Goal: Find specific fact: Find specific fact

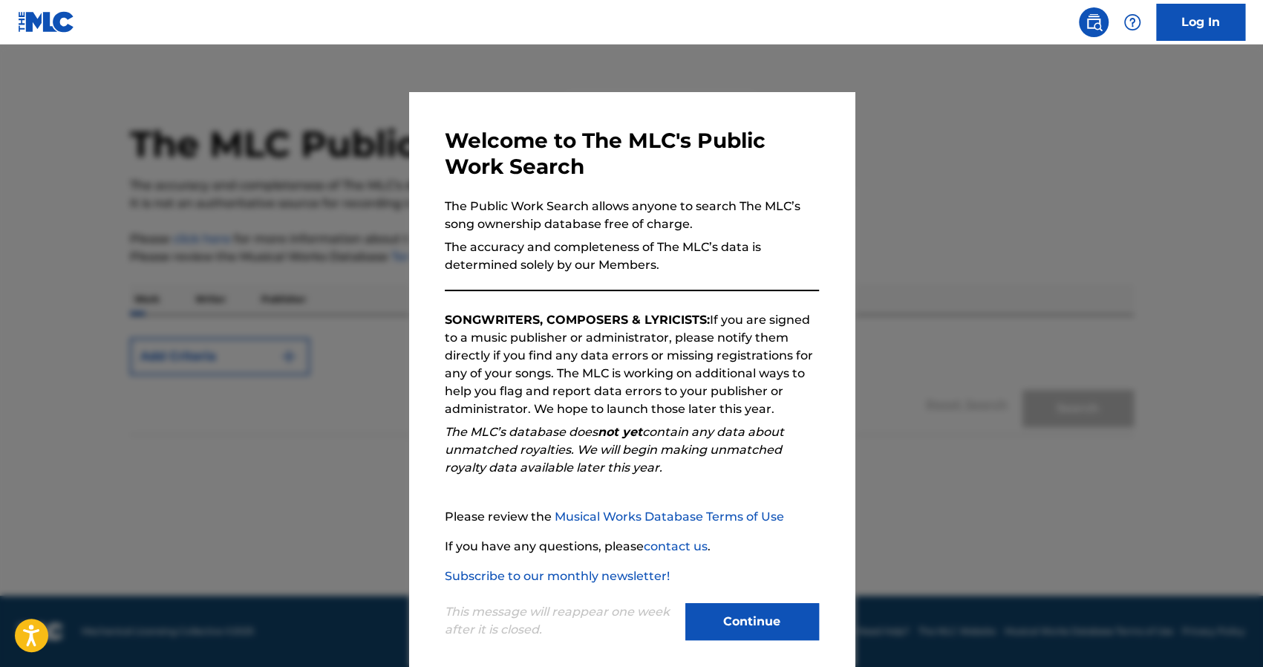
click at [717, 609] on button "Continue" at bounding box center [752, 621] width 134 height 37
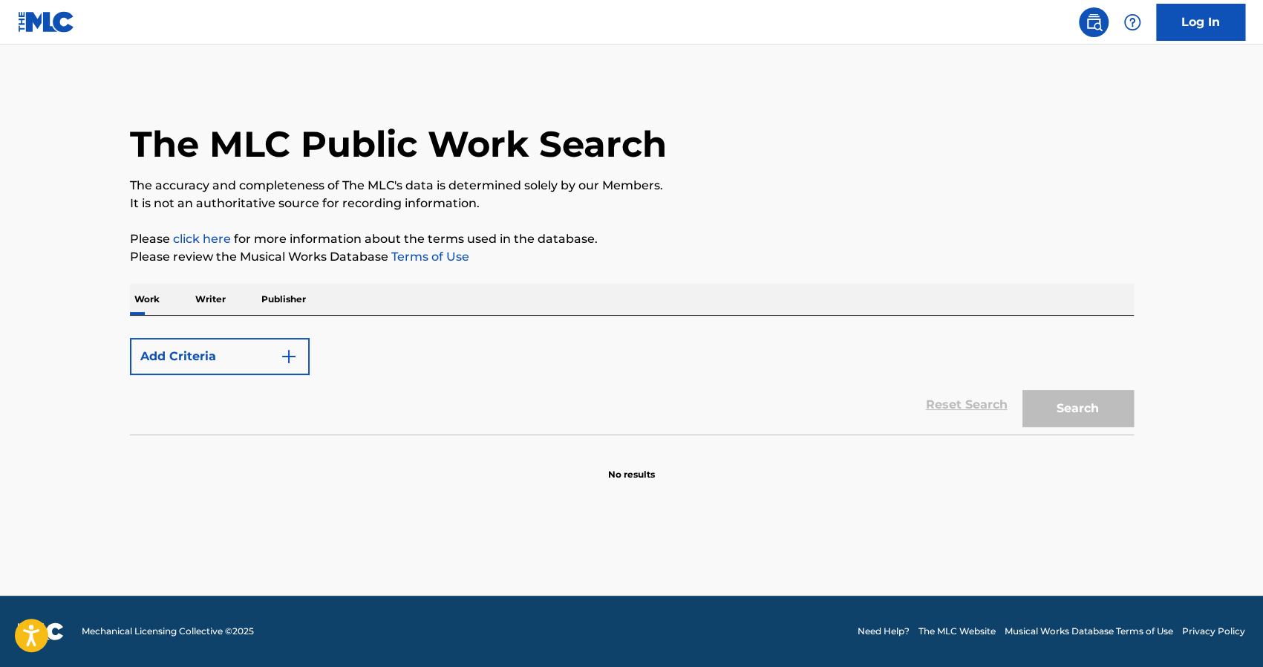
click at [258, 373] on button "Add Criteria" at bounding box center [220, 356] width 180 height 37
click at [281, 357] on img "Search Form" at bounding box center [289, 356] width 18 height 18
click at [141, 295] on p "Work" at bounding box center [147, 299] width 34 height 31
click at [304, 362] on button "Add Criteria" at bounding box center [220, 356] width 180 height 37
click at [202, 364] on button "Add Criteria" at bounding box center [220, 356] width 180 height 37
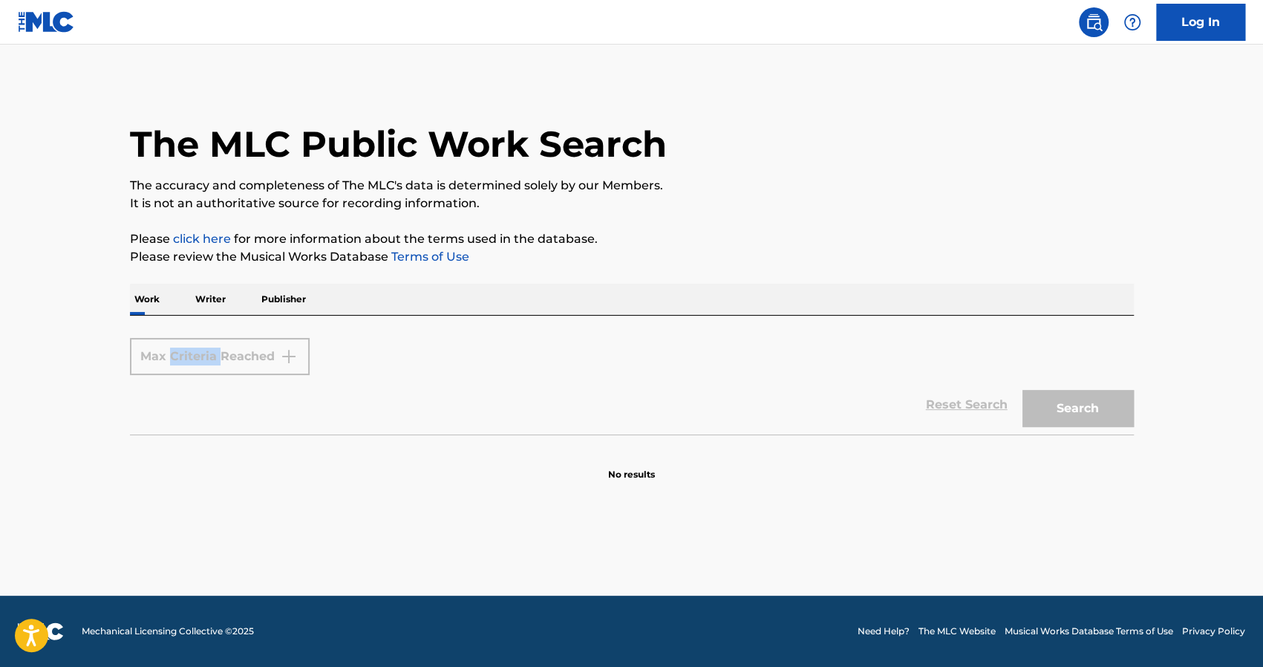
click at [202, 363] on div "Max Criteria Reached" at bounding box center [220, 356] width 180 height 37
click at [291, 358] on div "Max Criteria Reached" at bounding box center [220, 356] width 180 height 37
click at [191, 354] on div "Max Criteria Reached" at bounding box center [220, 356] width 180 height 37
click at [425, 356] on div "Max Criteria Reached" at bounding box center [632, 356] width 1004 height 37
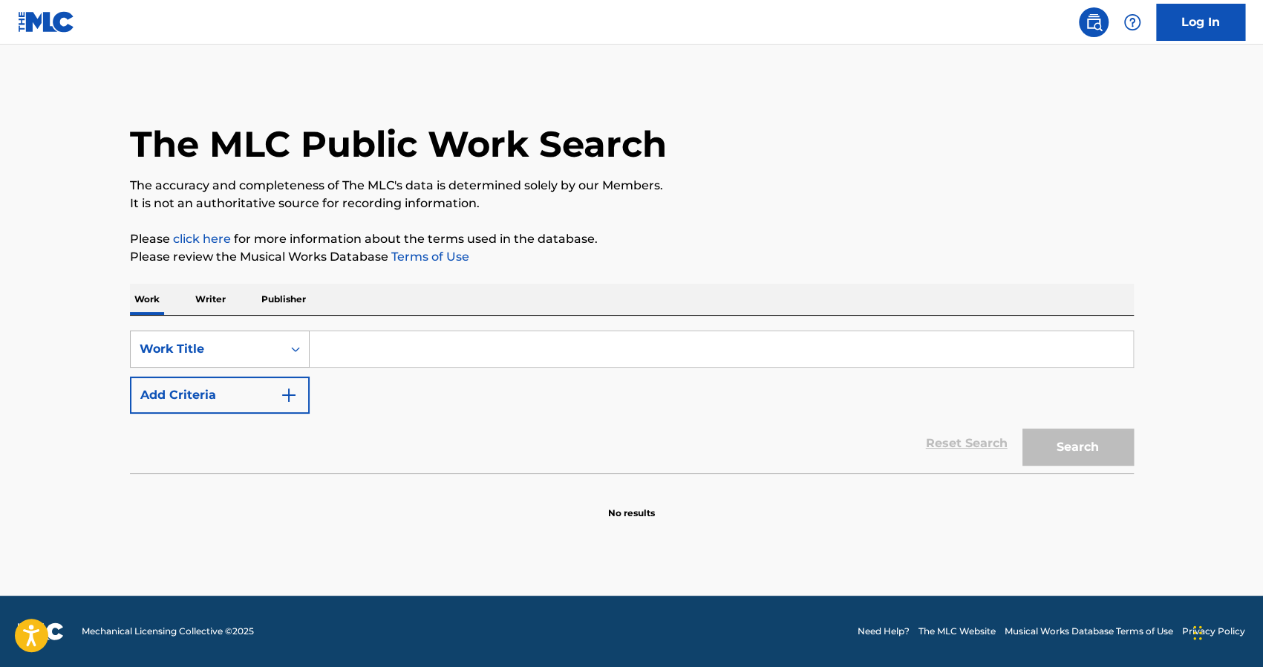
click at [287, 344] on div "Search Form" at bounding box center [295, 349] width 27 height 27
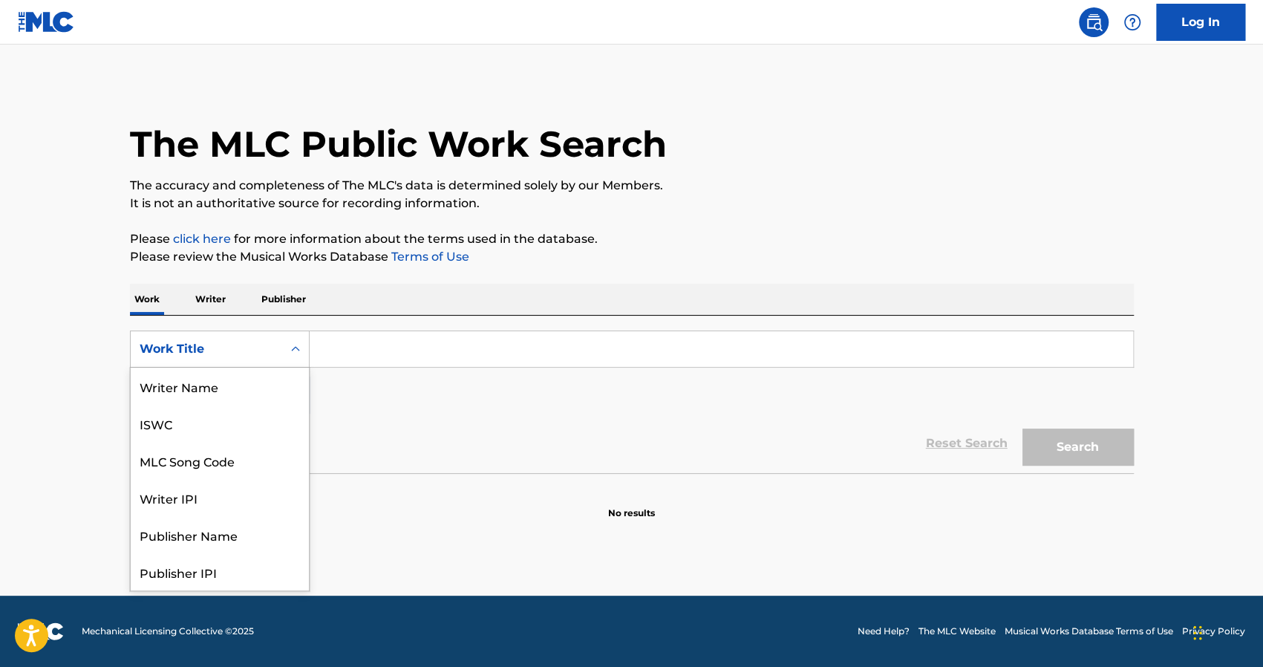
scroll to position [74, 0]
drag, startPoint x: 368, startPoint y: 333, endPoint x: 375, endPoint y: 337, distance: 7.6
click at [368, 333] on input "Search Form" at bounding box center [721, 349] width 823 height 36
click at [274, 359] on div "Work Title" at bounding box center [206, 349] width 151 height 28
click at [330, 362] on input "Search Form" at bounding box center [721, 349] width 823 height 36
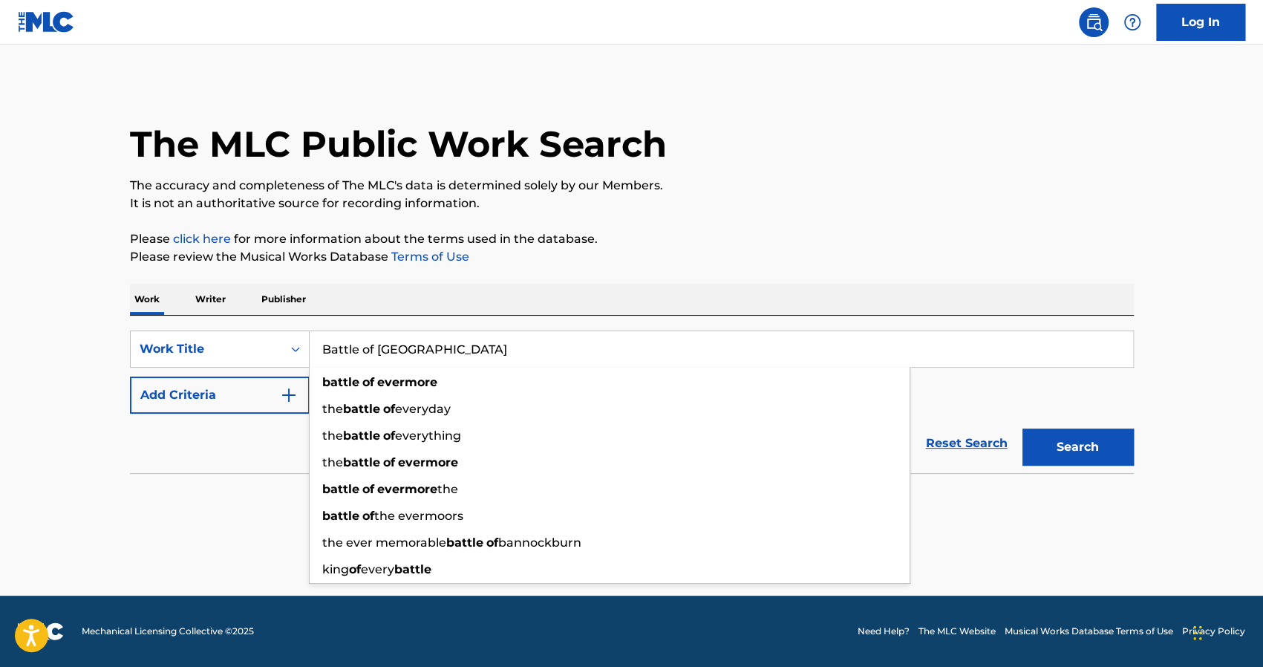
type input "Battle of [GEOGRAPHIC_DATA]"
click at [1022, 428] on button "Search" at bounding box center [1077, 446] width 111 height 37
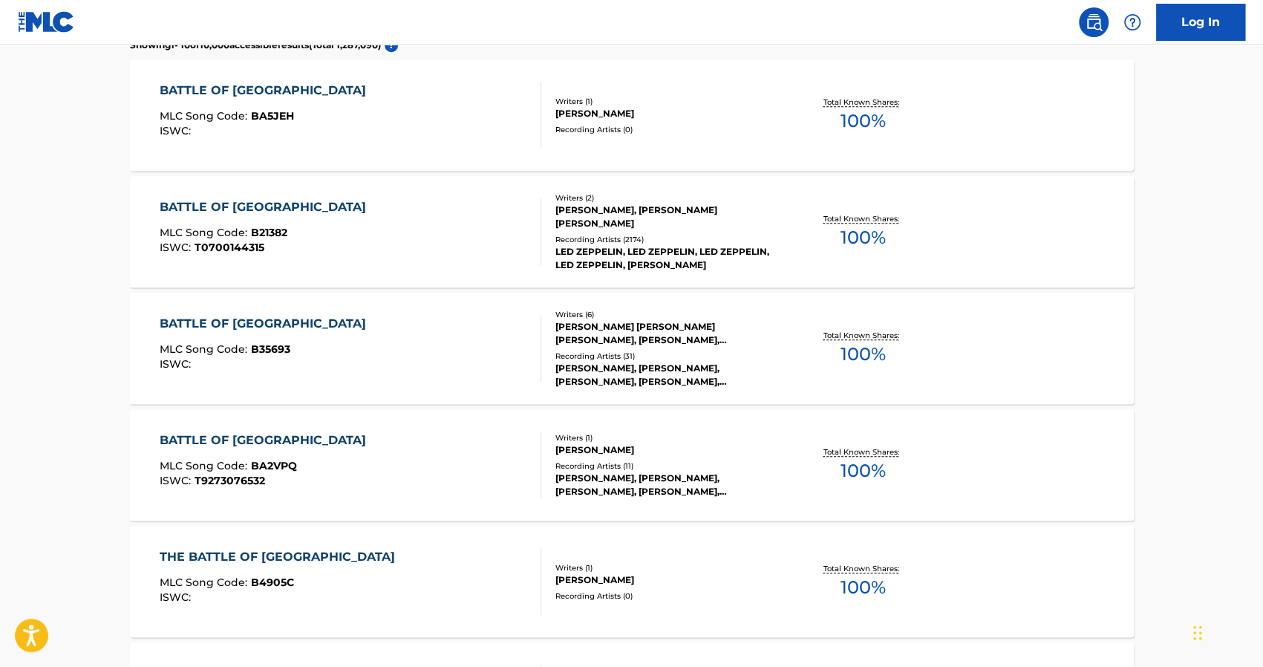
scroll to position [445, 0]
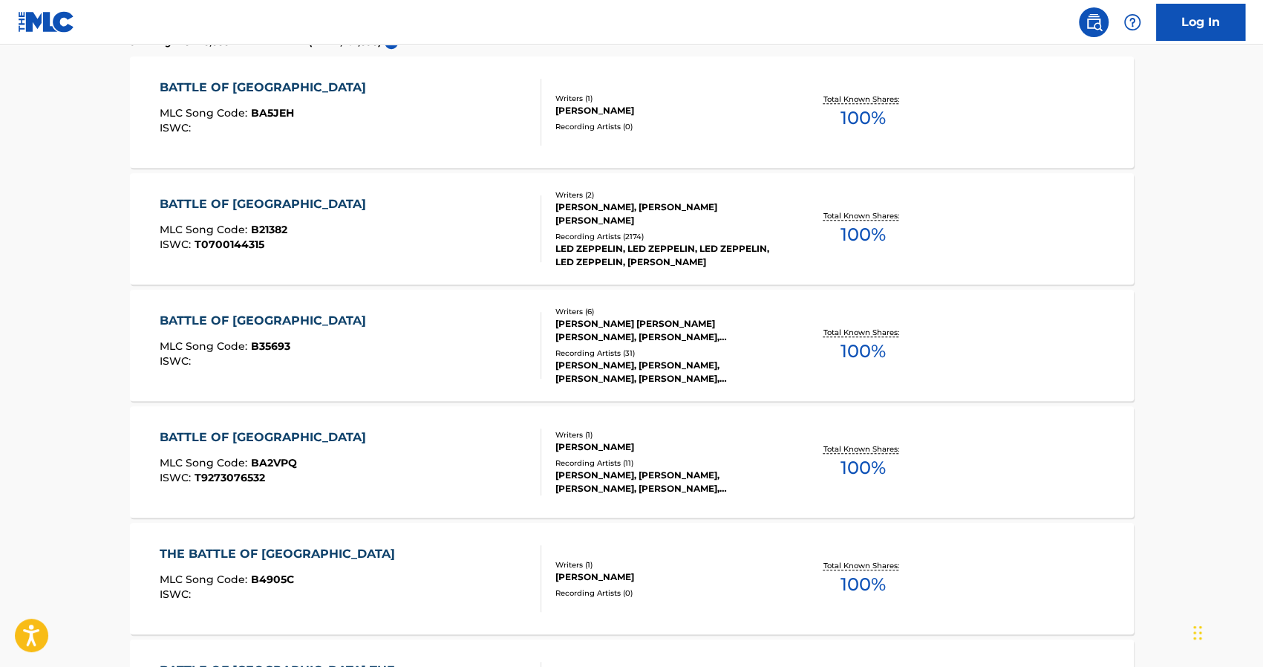
click at [233, 204] on div "BATTLE OF [GEOGRAPHIC_DATA]" at bounding box center [267, 204] width 214 height 18
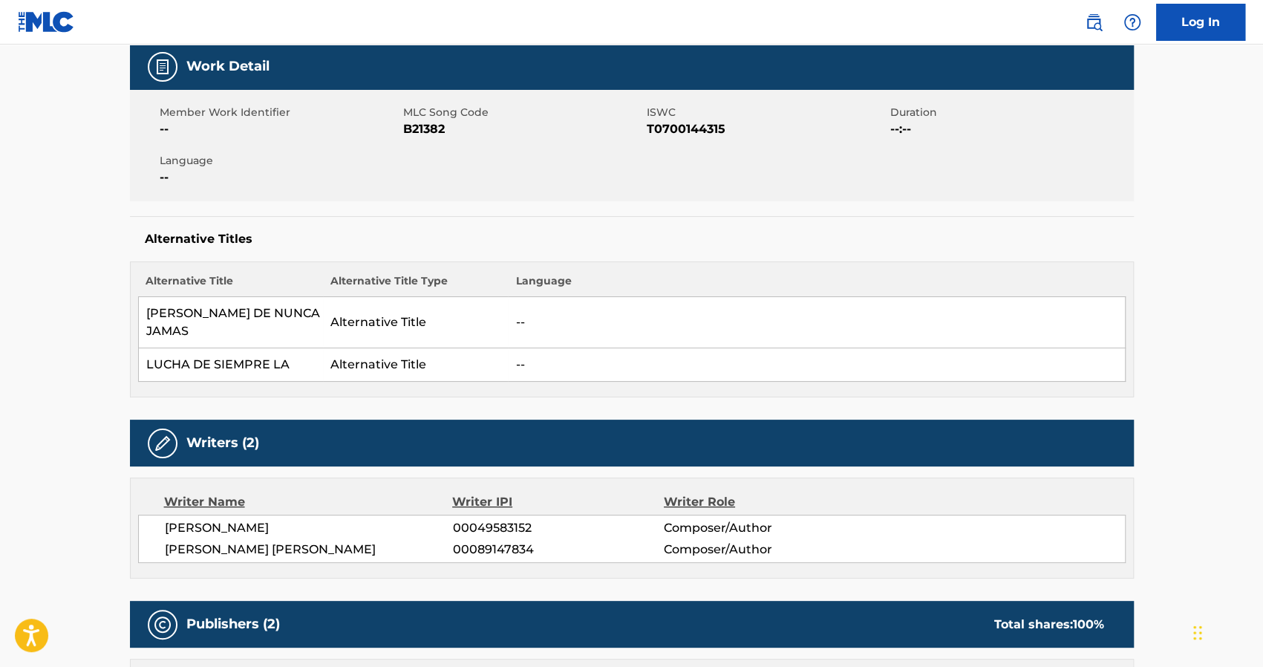
scroll to position [223, 0]
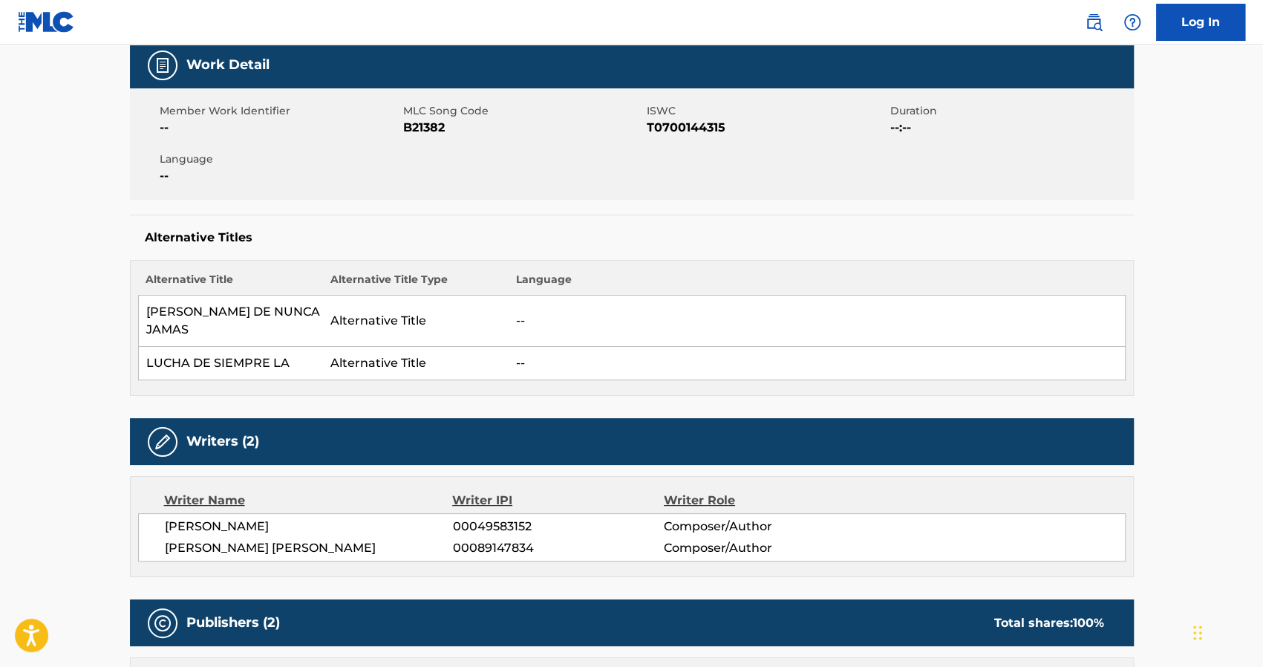
click at [684, 122] on span "T0700144315" at bounding box center [767, 128] width 240 height 18
copy span "T0700144315"
